Goal: Transaction & Acquisition: Subscribe to service/newsletter

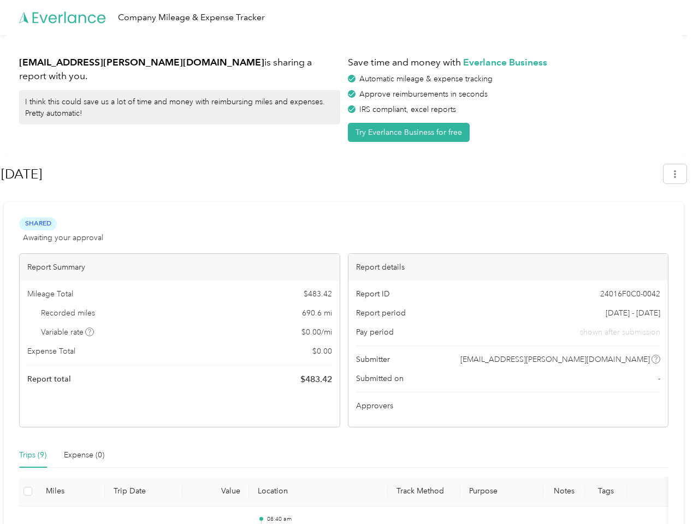
click at [348, 262] on div "Report details" at bounding box center [508, 267] width 320 height 27
click at [346, 17] on div "Company Mileage & Expense Tracker" at bounding box center [343, 17] width 687 height 35
click at [411, 132] on button "Try Everlance Business for free" at bounding box center [409, 132] width 122 height 19
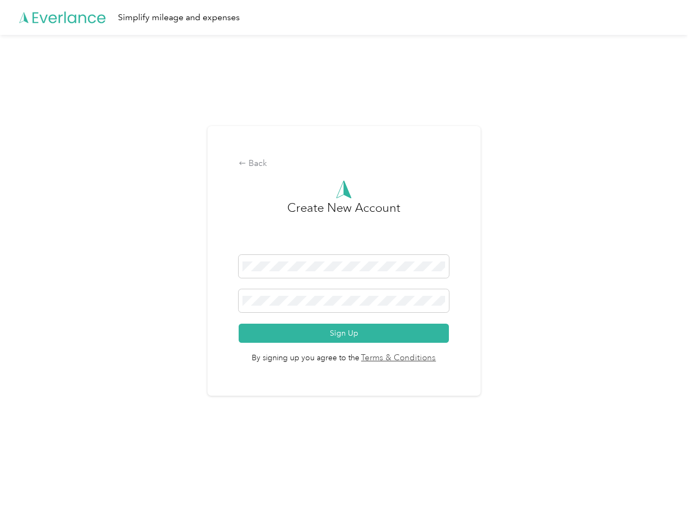
click at [680, 174] on div "Back Create New Account Sign Up By signing up you agree to the Terms & Conditio…" at bounding box center [343, 265] width 687 height 461
click at [90, 332] on div "Back Create New Account Sign Up By signing up you agree to the Terms & Conditio…" at bounding box center [343, 265] width 687 height 461
click at [430, 359] on link "Terms & Conditions" at bounding box center [397, 358] width 77 height 13
click at [33, 455] on div "Back Create New Account Sign Up By signing up you agree to the Terms & Conditio…" at bounding box center [343, 265] width 687 height 461
click at [85, 455] on div "Back Create New Account Sign Up By signing up you agree to the Terms & Conditio…" at bounding box center [343, 265] width 687 height 461
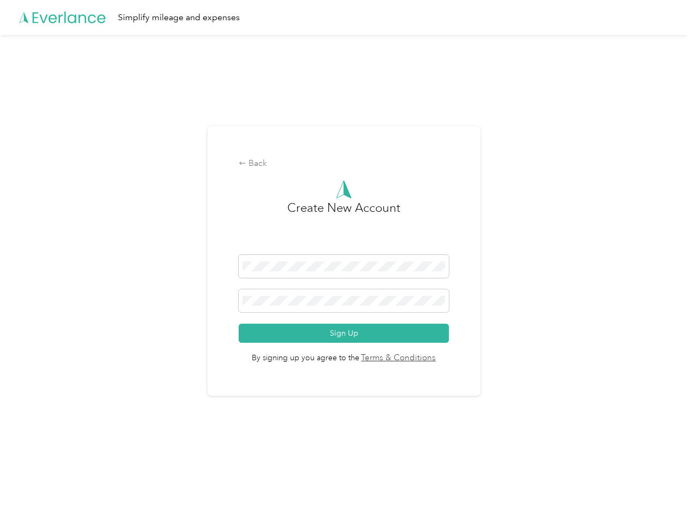
click at [28, 491] on div "Back Create New Account Sign Up By signing up you agree to the Terms & Conditio…" at bounding box center [343, 265] width 687 height 461
